Goal: Task Accomplishment & Management: Use online tool/utility

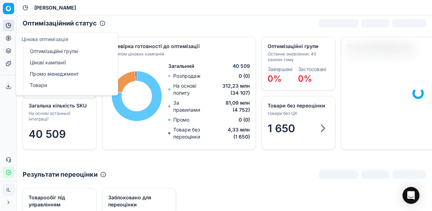
click at [9, 36] on icon at bounding box center [9, 38] width 6 height 6
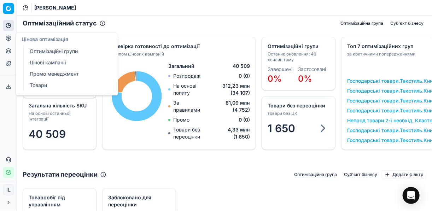
click at [9, 39] on icon at bounding box center [9, 38] width 6 height 6
click at [47, 51] on link "Оптимізаційні групи" at bounding box center [68, 51] width 82 height 10
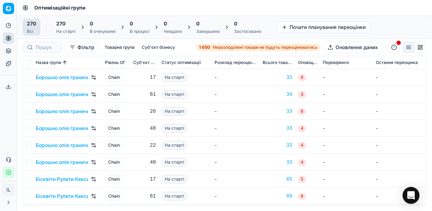
click at [225, 48] on span "Нерозподілені товари не будуть переоцінюватись" at bounding box center [265, 48] width 105 height 6
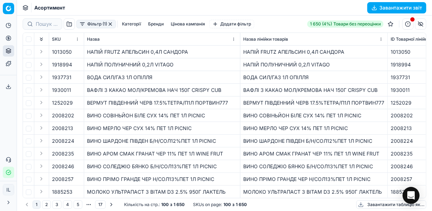
click at [80, 26] on button "Фільтр (1)" at bounding box center [96, 24] width 40 height 8
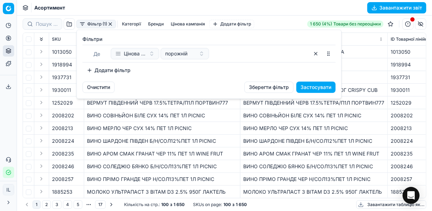
click at [85, 70] on button "Додати фільтр" at bounding box center [108, 70] width 52 height 11
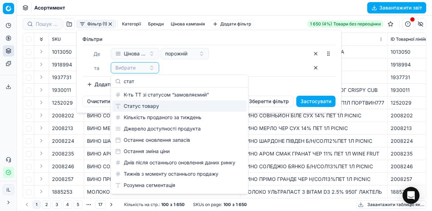
type input "стат"
click at [153, 104] on div "Статус товару" at bounding box center [180, 106] width 134 height 11
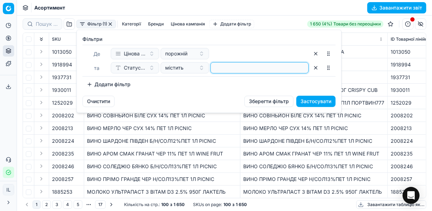
click at [222, 71] on input at bounding box center [260, 68] width 92 height 11
type input "1"
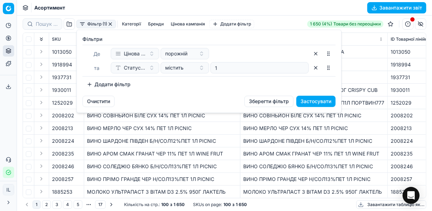
click at [90, 85] on button "Додати фільтр" at bounding box center [108, 84] width 52 height 11
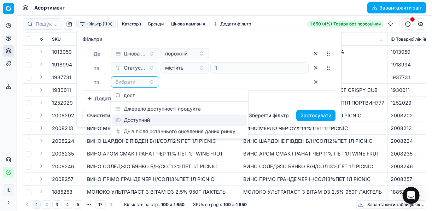
type input "дост"
click at [134, 121] on div "Доступний" at bounding box center [180, 120] width 134 height 11
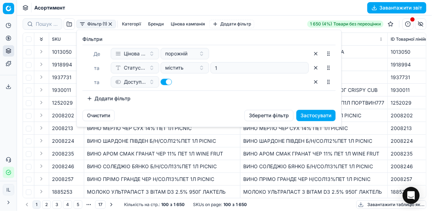
click at [94, 97] on button "Додати фільтр" at bounding box center [108, 98] width 52 height 11
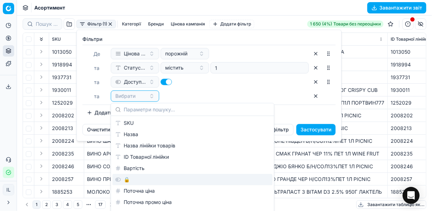
click at [131, 176] on div "🔒" at bounding box center [193, 179] width 160 height 11
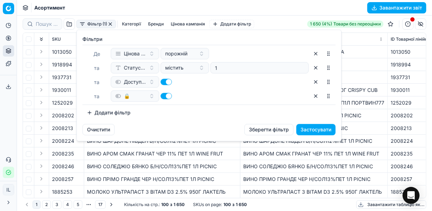
click at [164, 96] on button "button" at bounding box center [166, 96] width 11 height 6
checkbox input "false"
click at [308, 130] on button "Застосувати" at bounding box center [316, 129] width 39 height 11
